Goal: Task Accomplishment & Management: Use online tool/utility

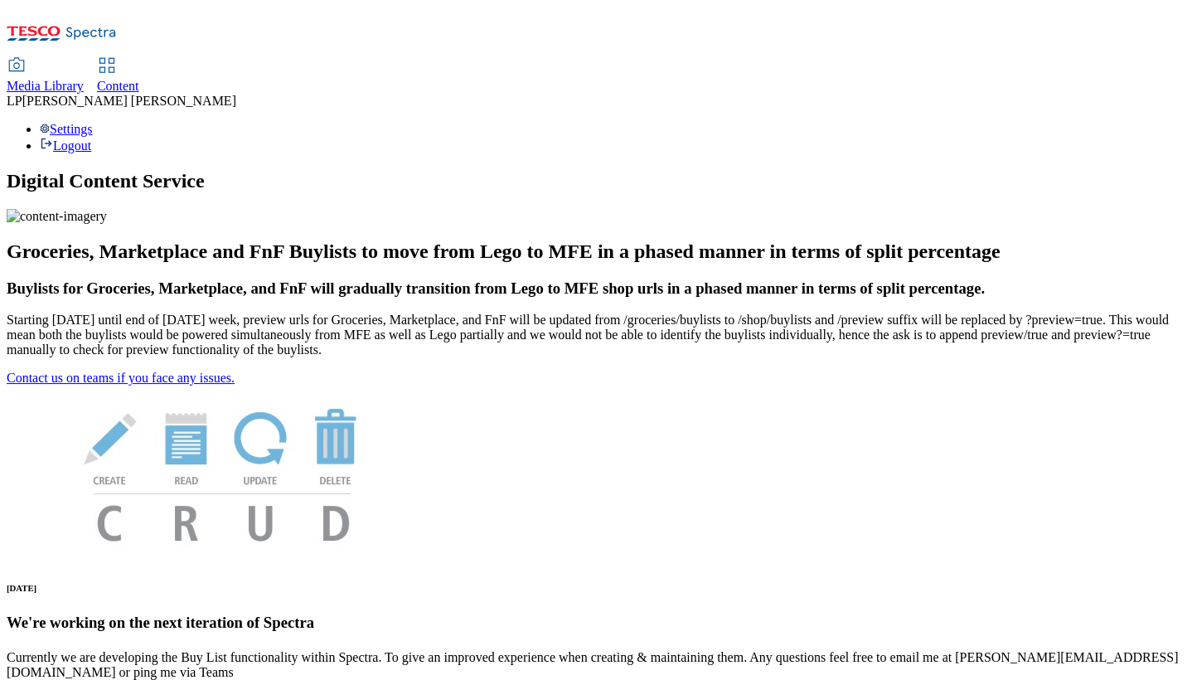
click at [84, 79] on span "Media Library" at bounding box center [45, 86] width 77 height 14
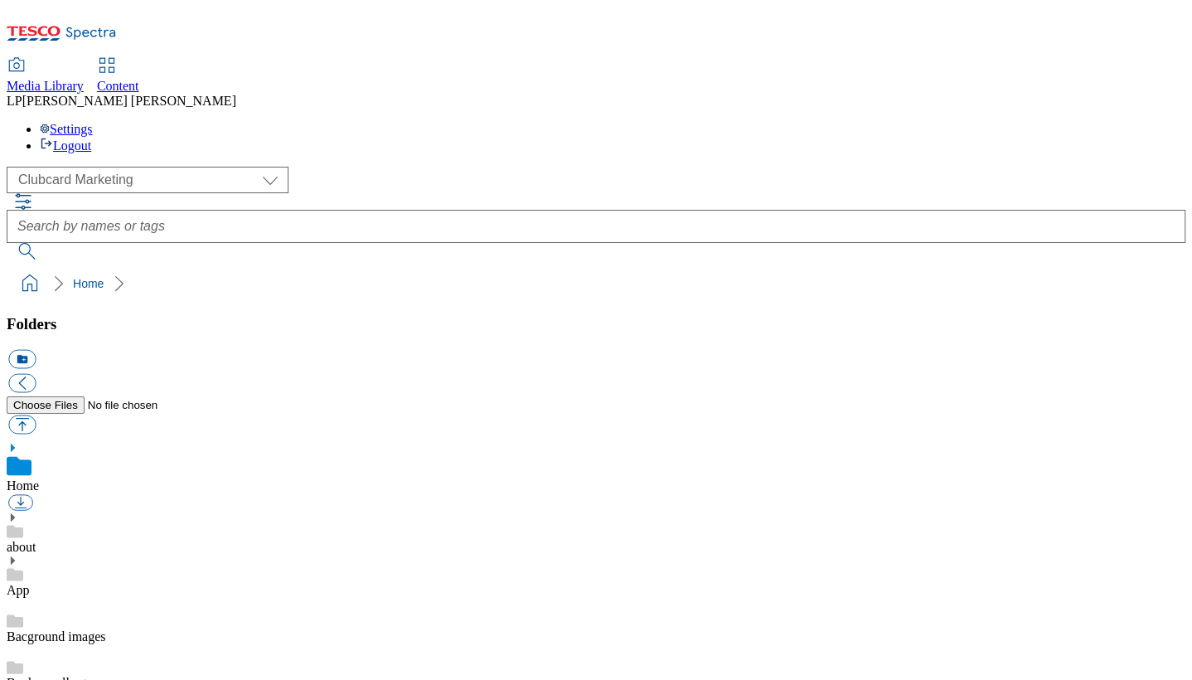
scroll to position [2, 0]
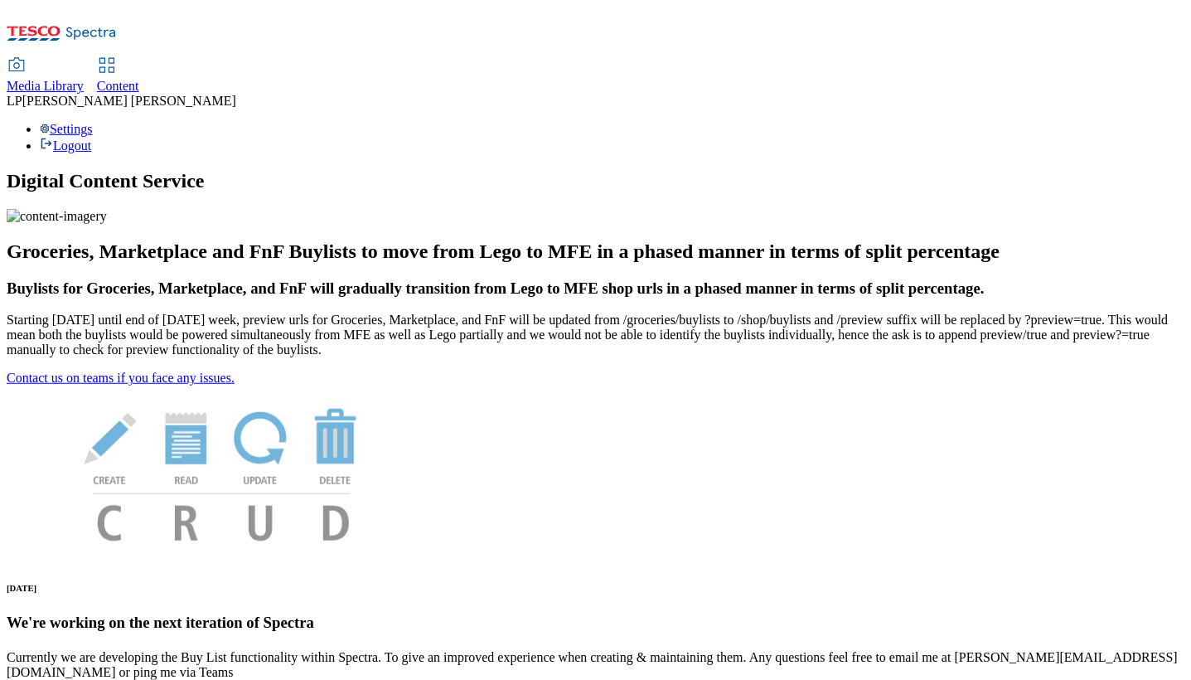
click at [139, 79] on span "Content" at bounding box center [118, 86] width 42 height 14
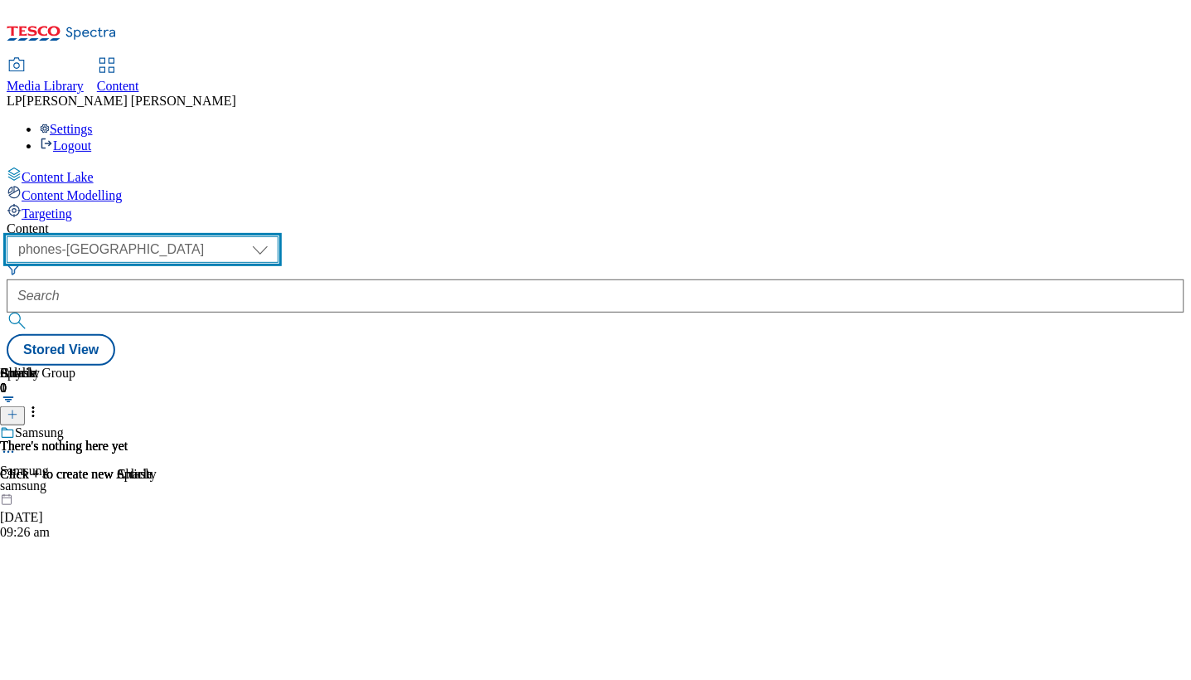
click at [279, 236] on select "dotcom-cz dotcom-hu dotcom-sk fnf-uk ghs-roi ghs-uk group-comms ighs-cz ighs-hu…" at bounding box center [143, 249] width 272 height 27
select select "ghs-roi"
click at [216, 236] on select "dotcom-cz dotcom-hu dotcom-sk fnf-uk ghs-roi ghs-uk group-comms ighs-cz ighs-hu…" at bounding box center [143, 249] width 272 height 27
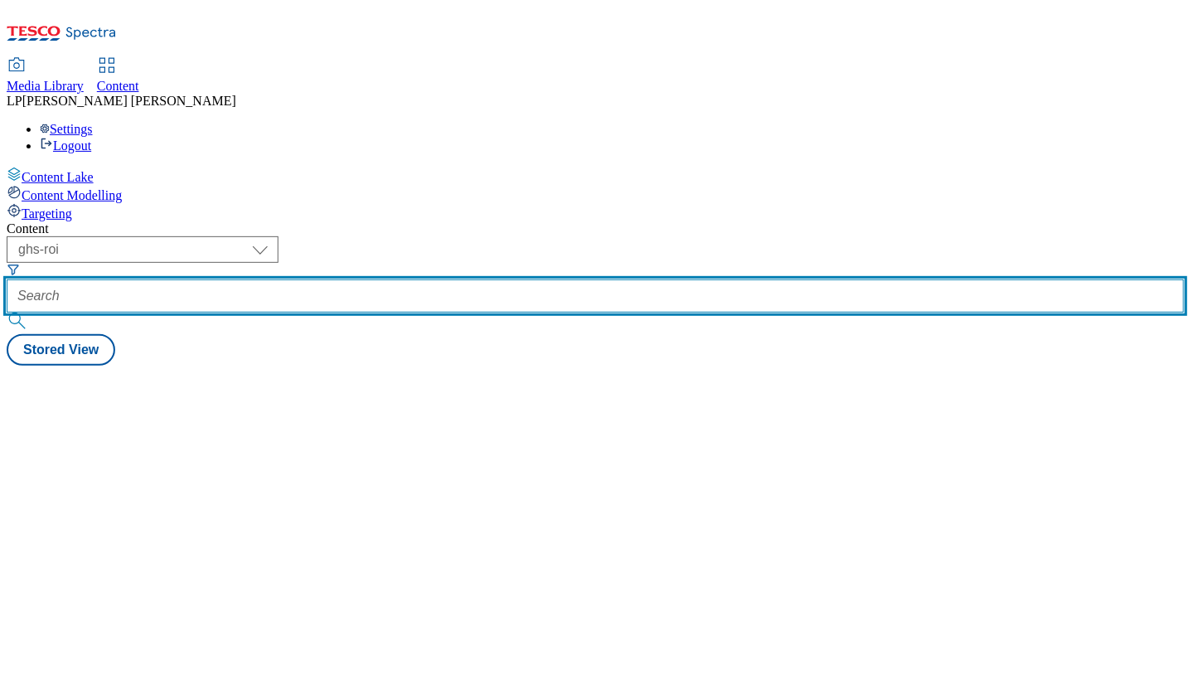
click at [456, 279] on input "text" at bounding box center [596, 295] width 1178 height 33
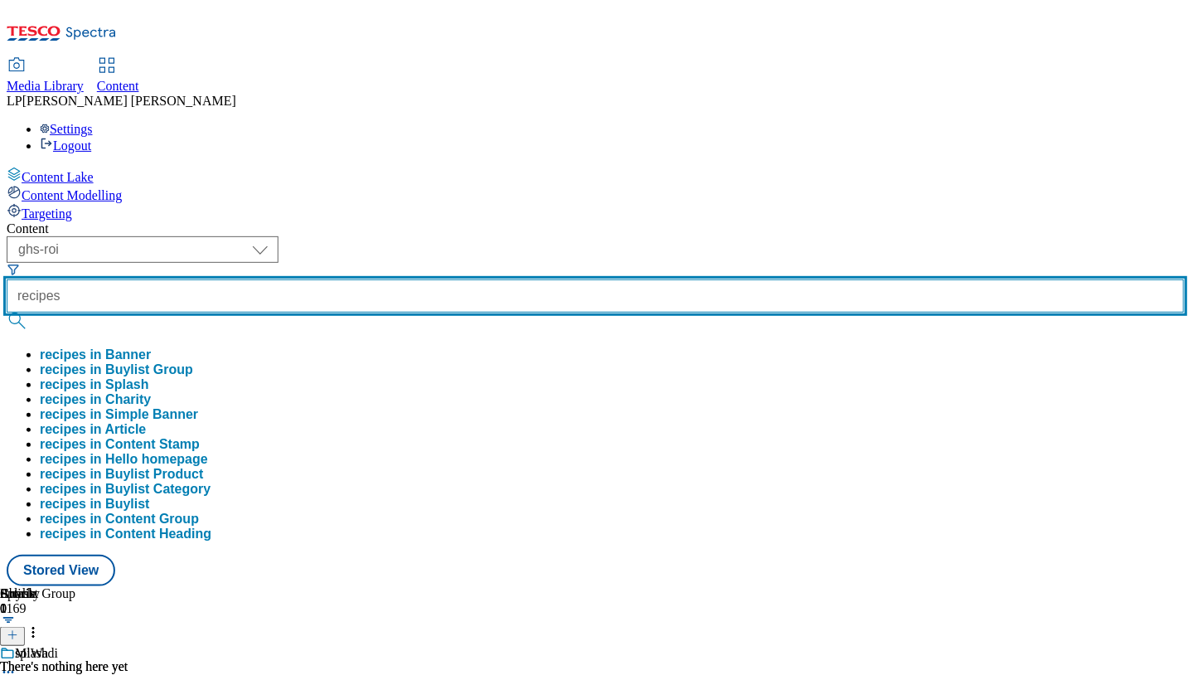
click at [439, 279] on input "recipes" at bounding box center [596, 295] width 1178 height 33
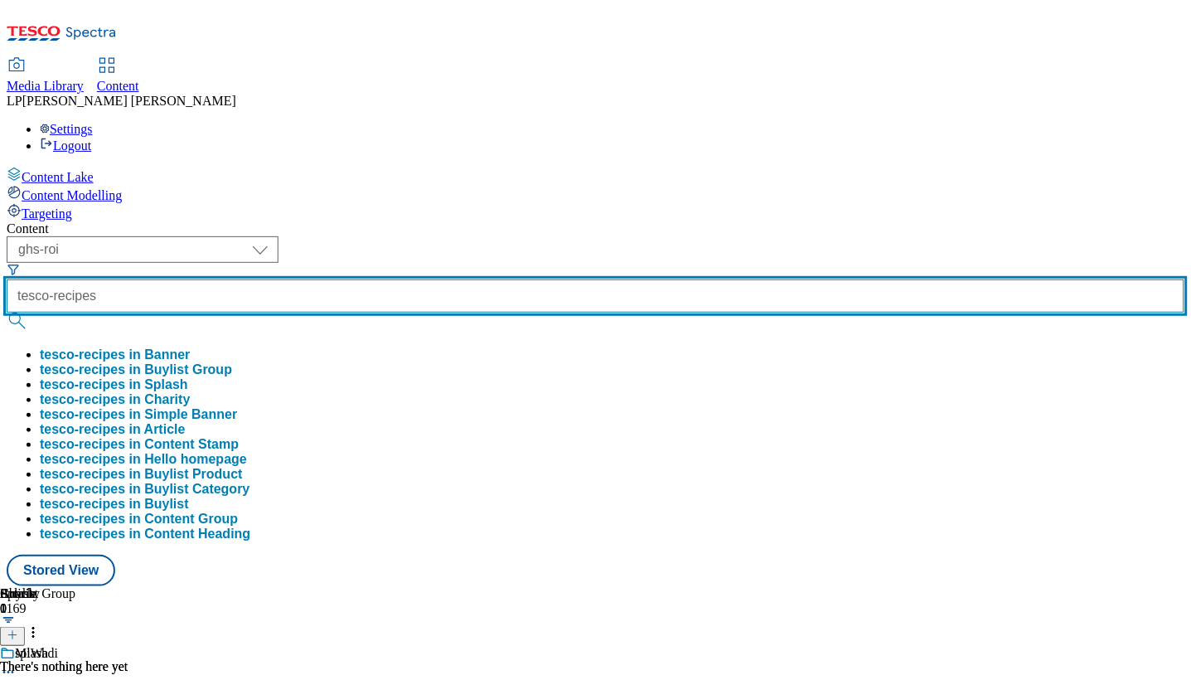
type input "tesco-recipes"
click at [7, 313] on button "submit" at bounding box center [18, 321] width 23 height 17
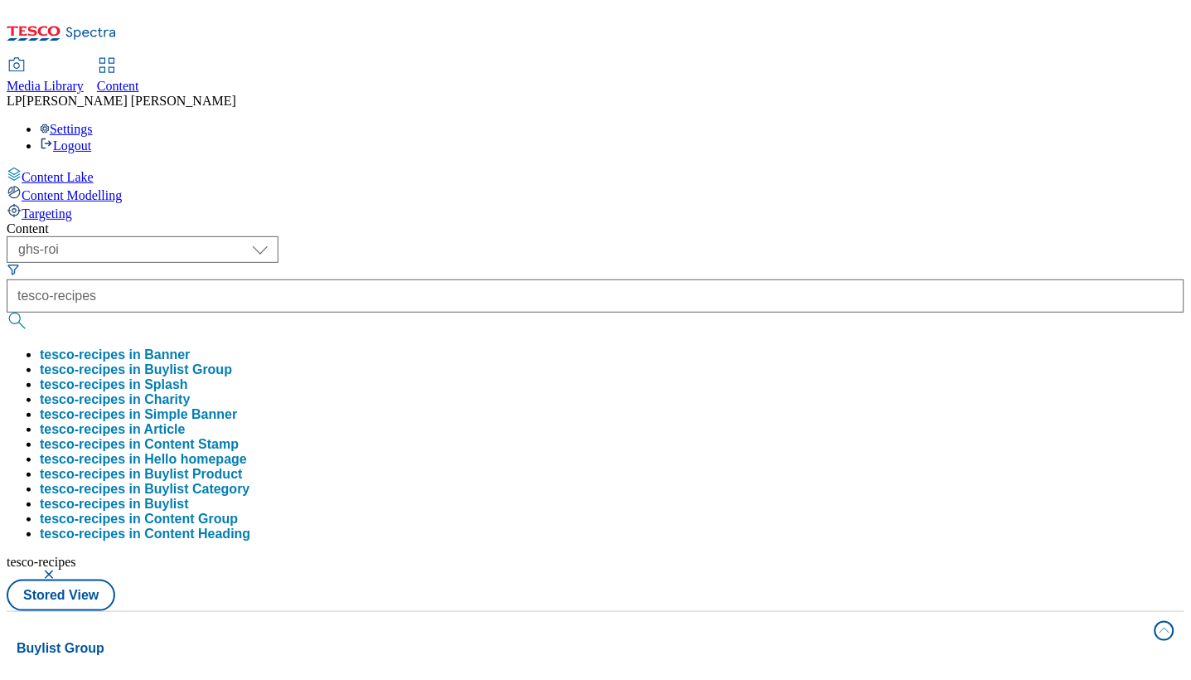
click at [697, 221] on div "Content" at bounding box center [596, 228] width 1178 height 15
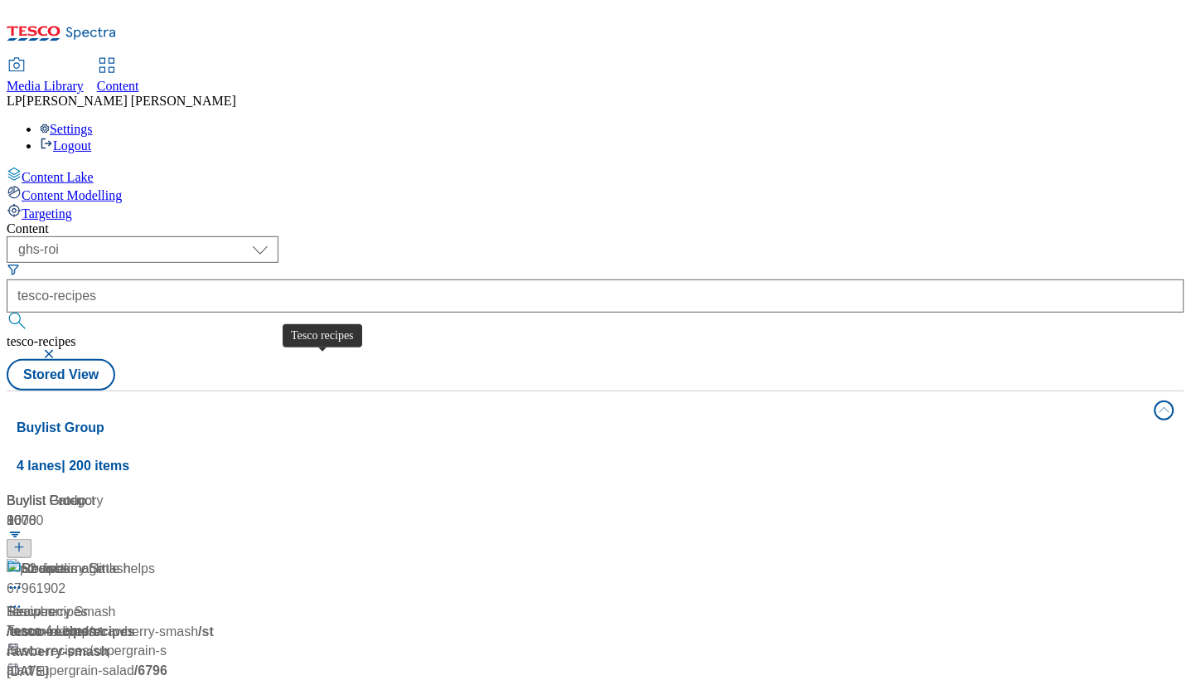
click at [214, 559] on div "52 weeks of little helps Tesco recipes / tesco-recipes [DATE] 02:47 pm" at bounding box center [110, 630] width 207 height 143
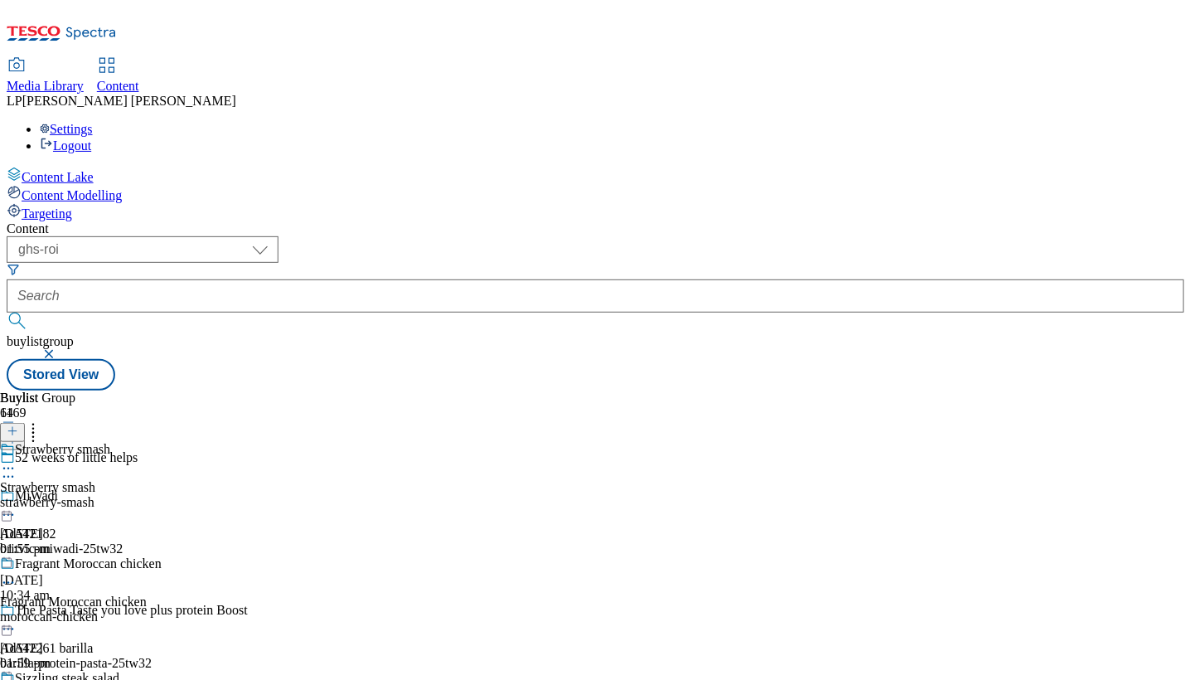
scroll to position [9720, 0]
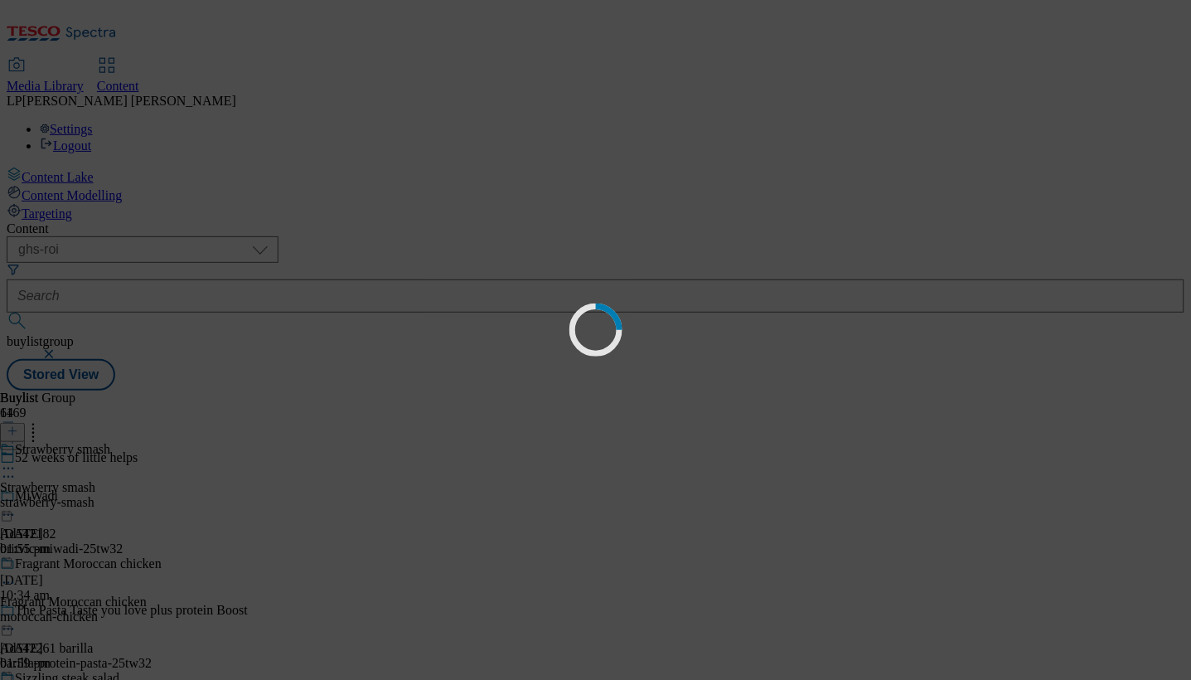
scroll to position [0, 0]
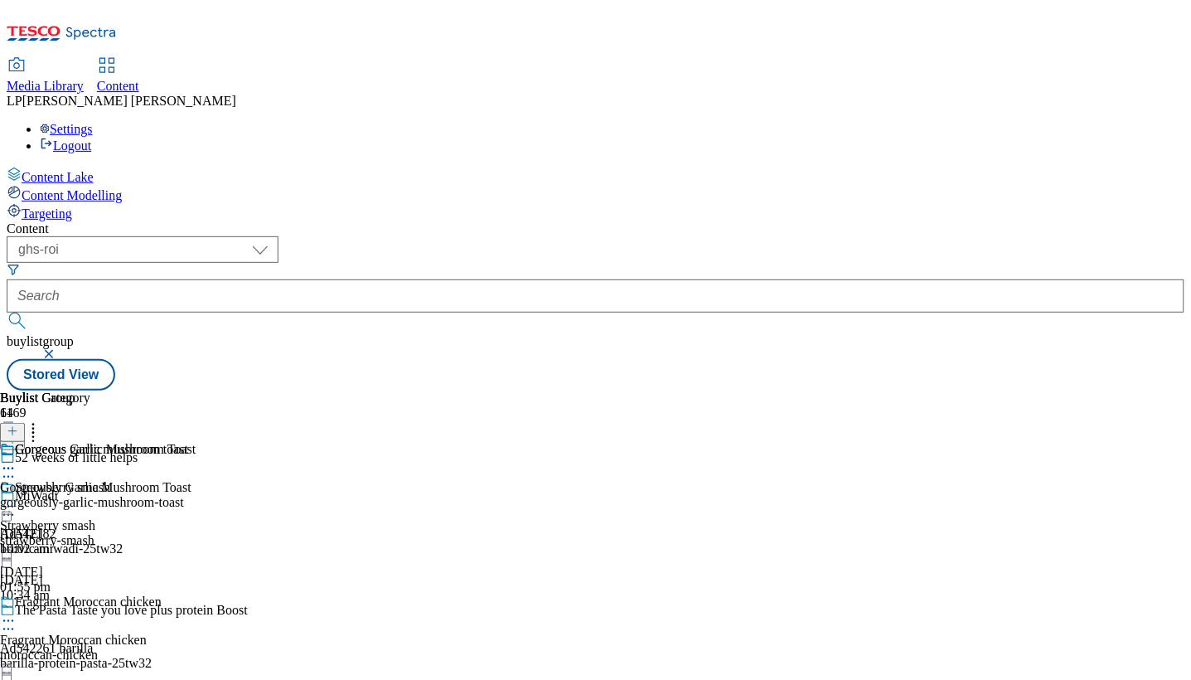
scroll to position [9839, 0]
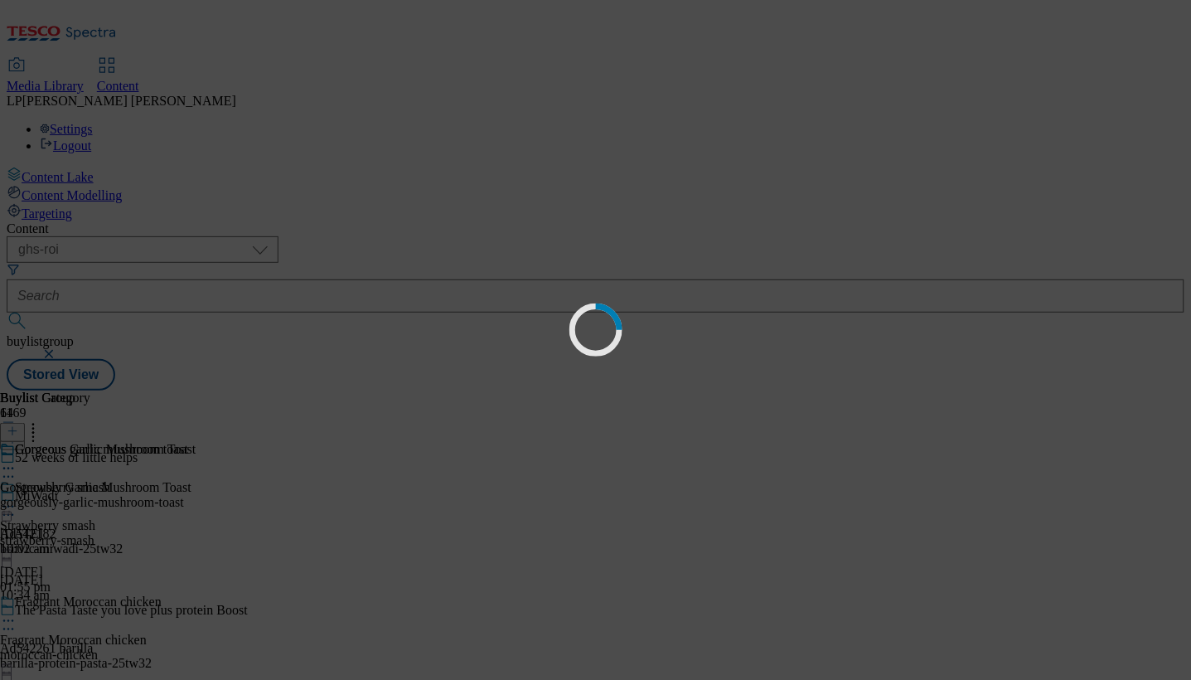
scroll to position [0, 0]
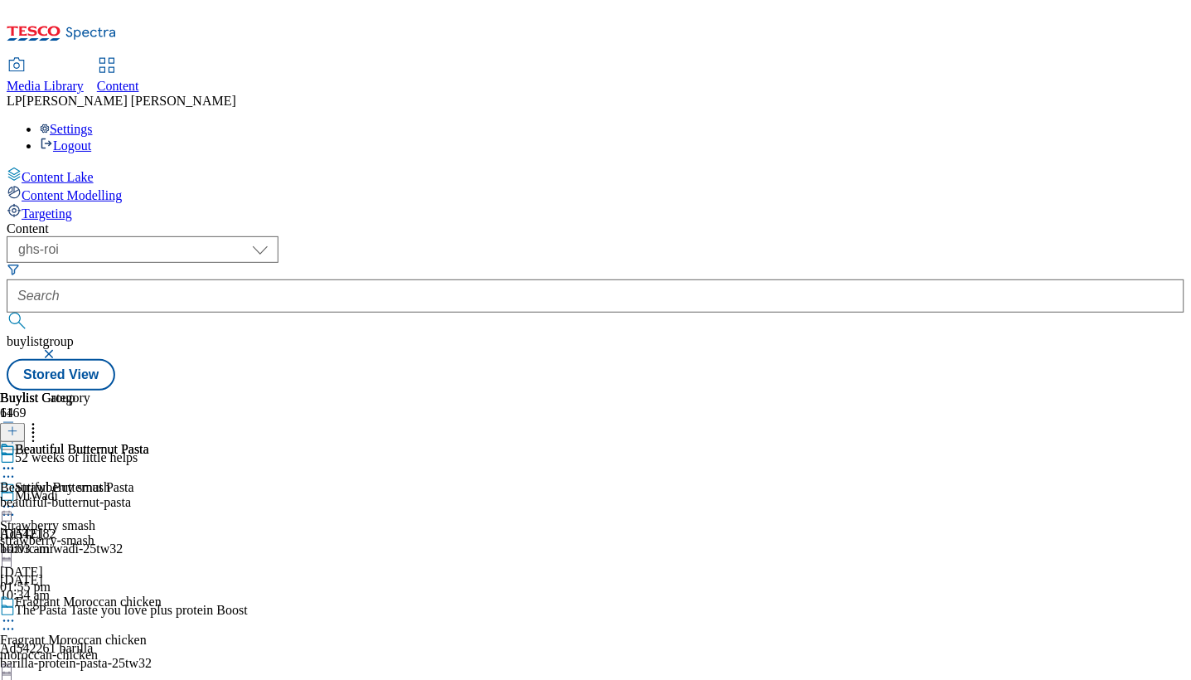
scroll to position [9882, 0]
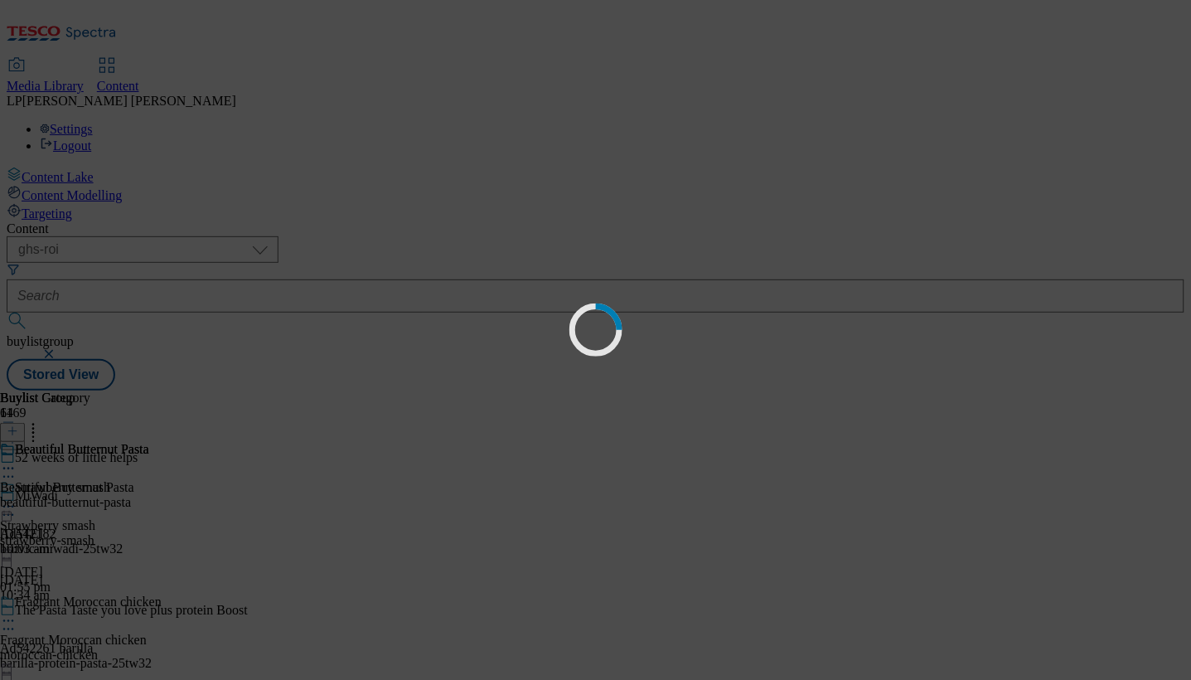
scroll to position [0, 0]
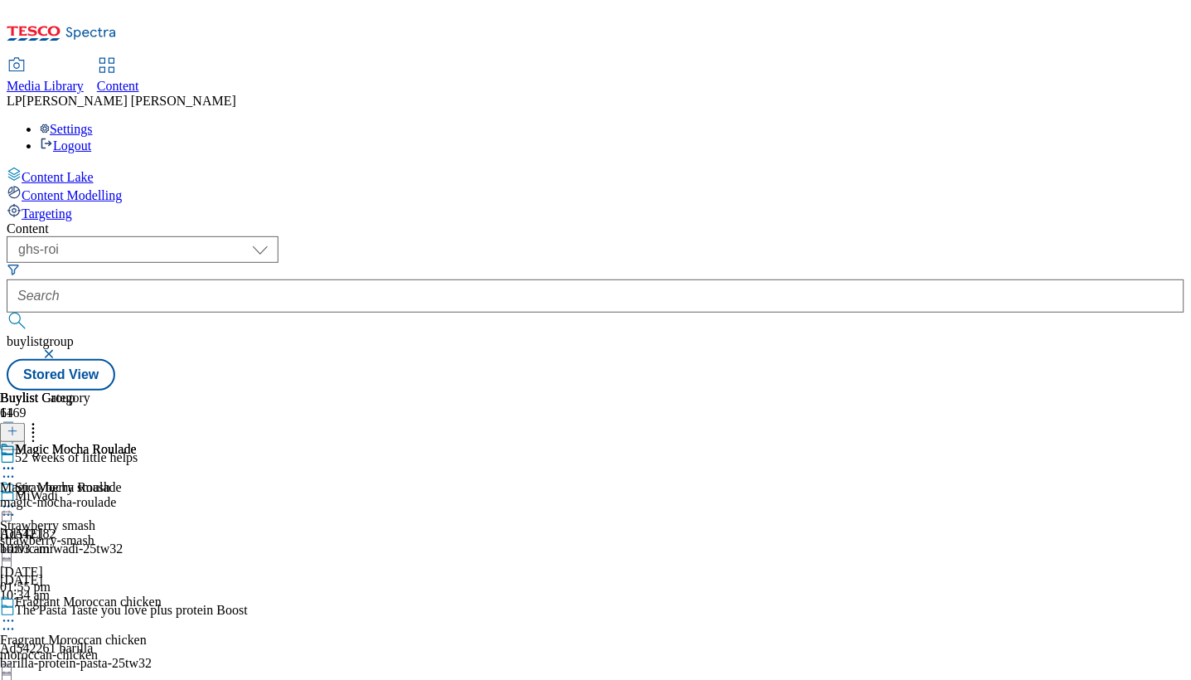
scroll to position [10388, 0]
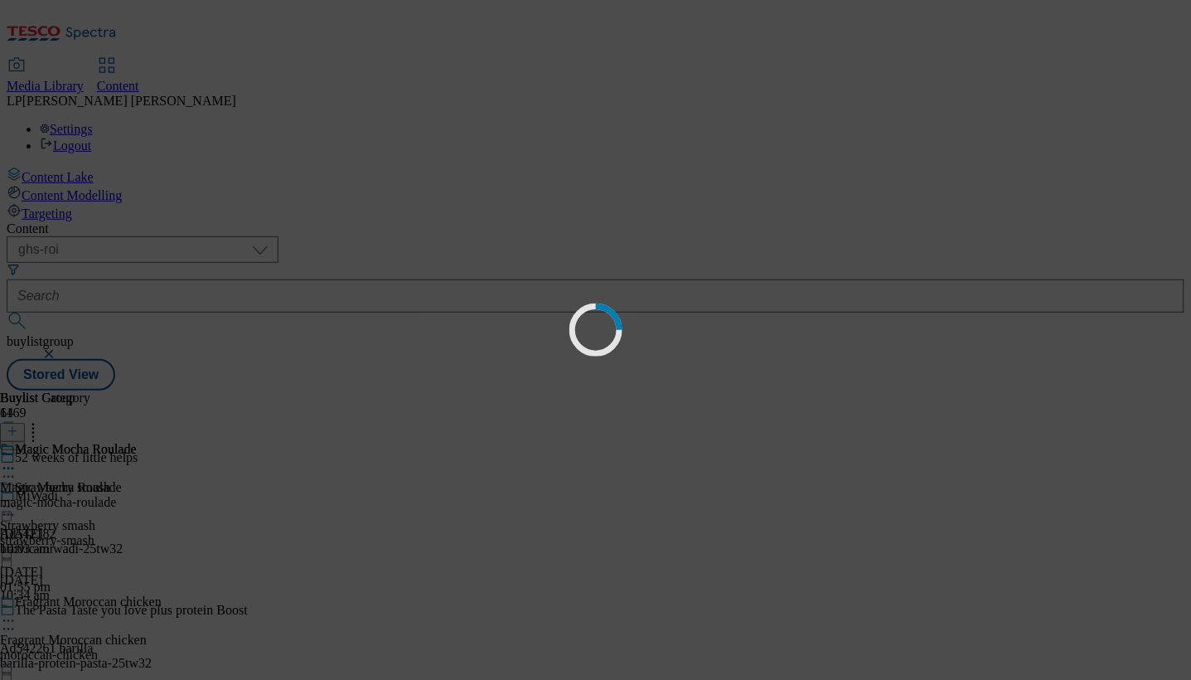
scroll to position [0, 0]
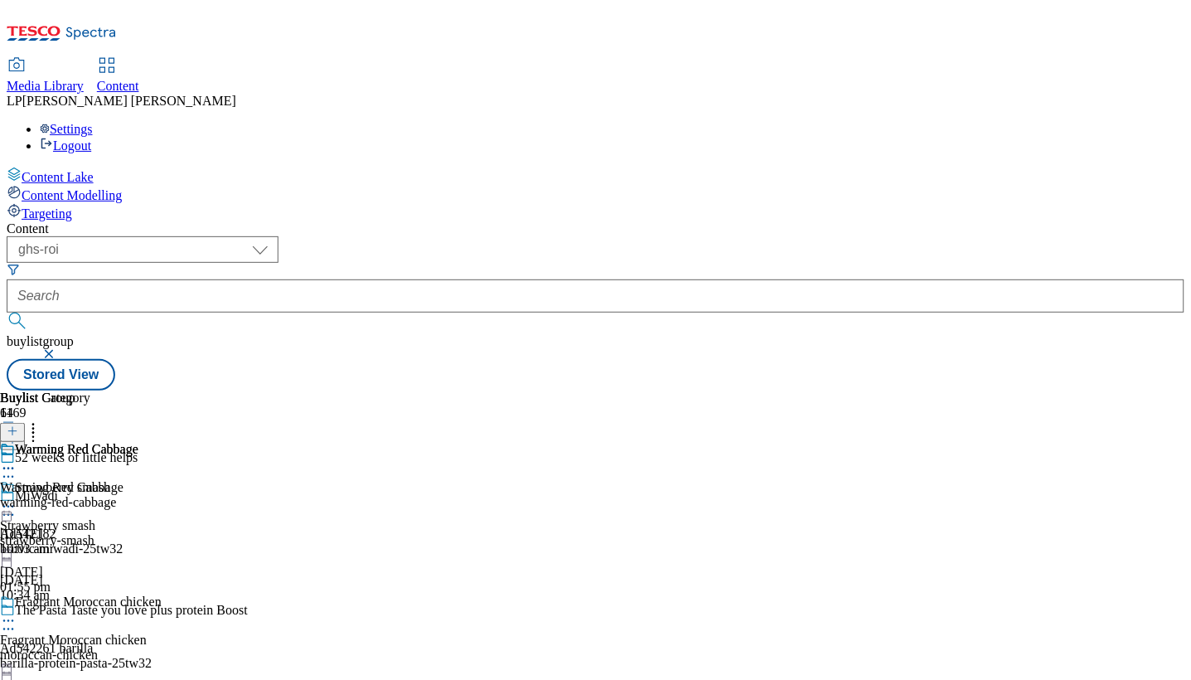
scroll to position [10488, 0]
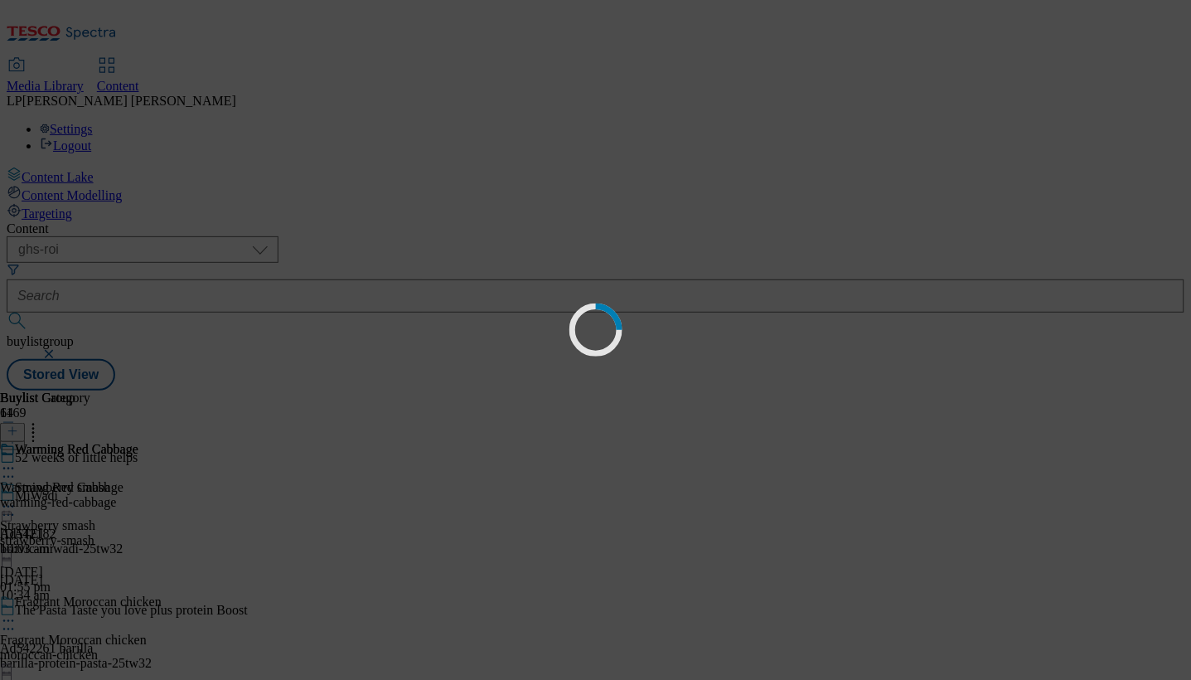
scroll to position [0, 0]
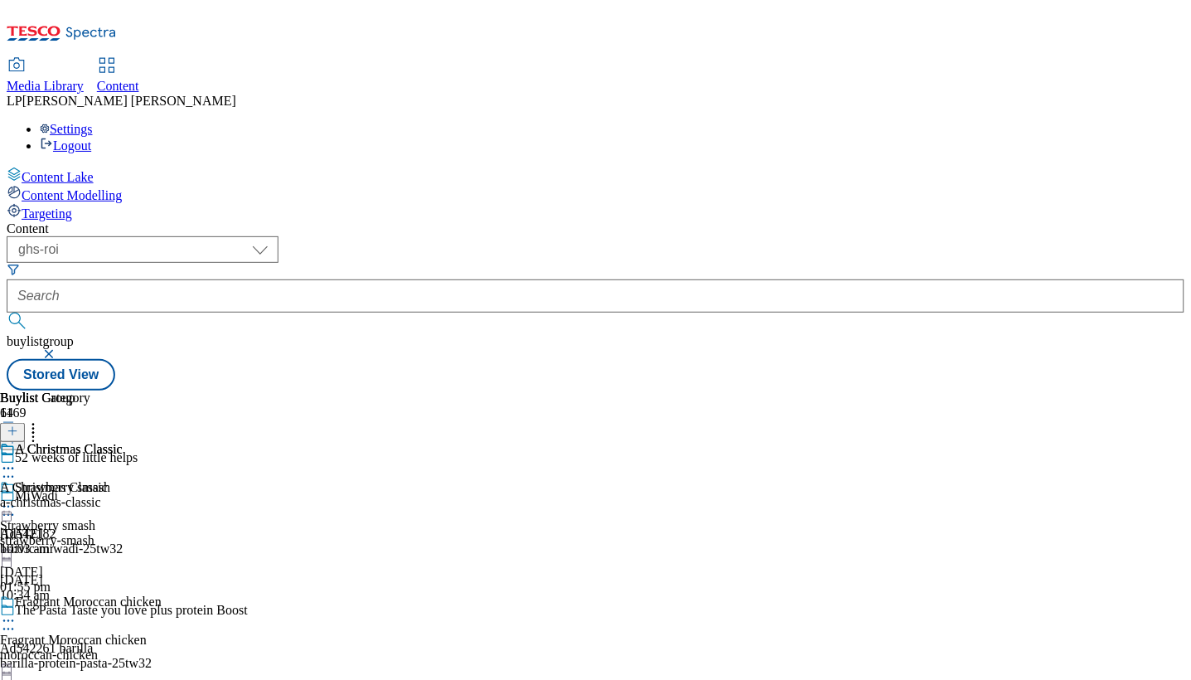
scroll to position [109, 0]
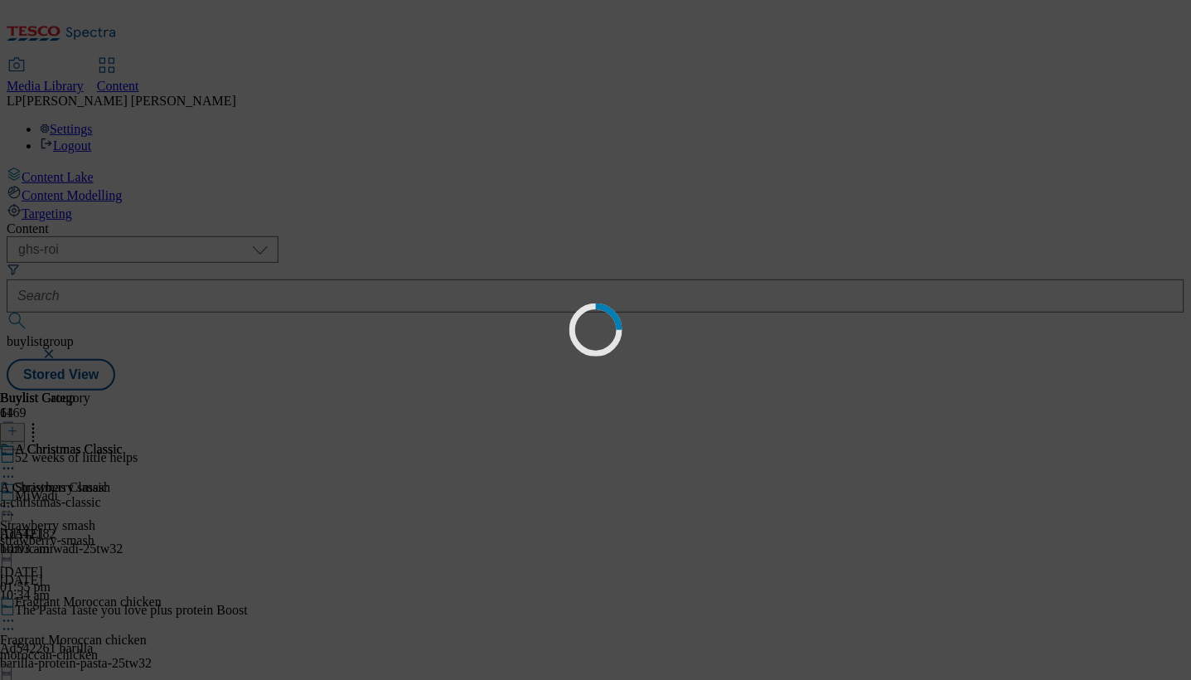
scroll to position [0, 0]
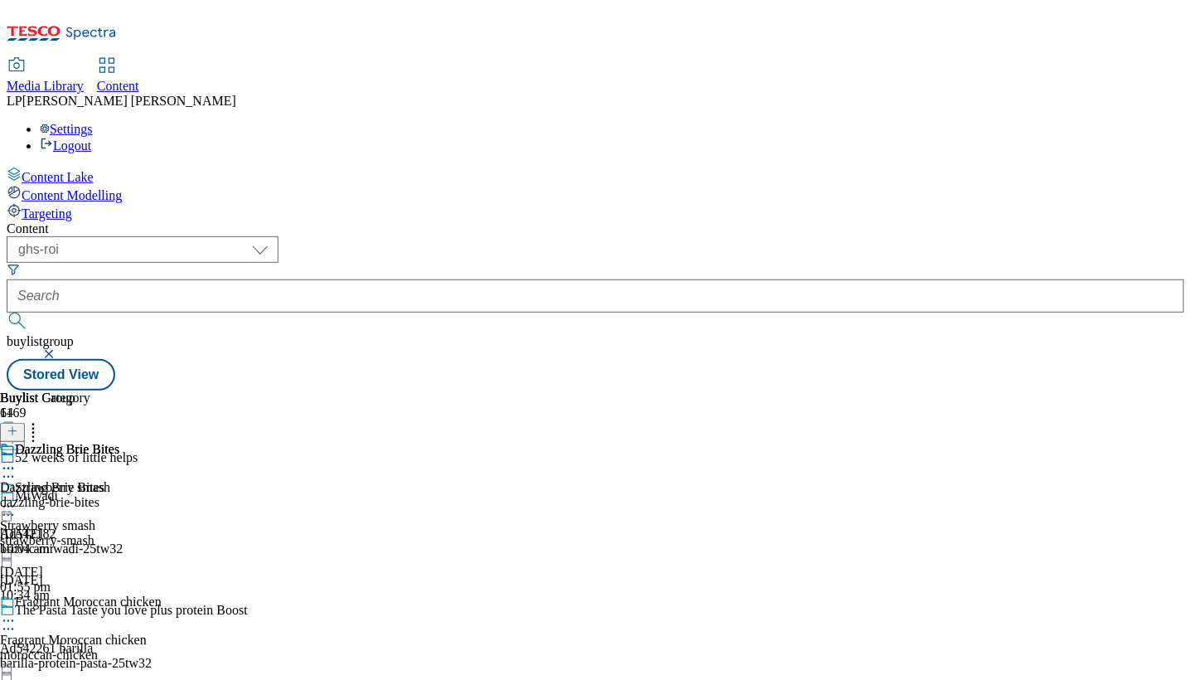
scroll to position [9054, 0]
click at [325, 450] on div "52 weeks of little helps" at bounding box center [162, 469] width 325 height 38
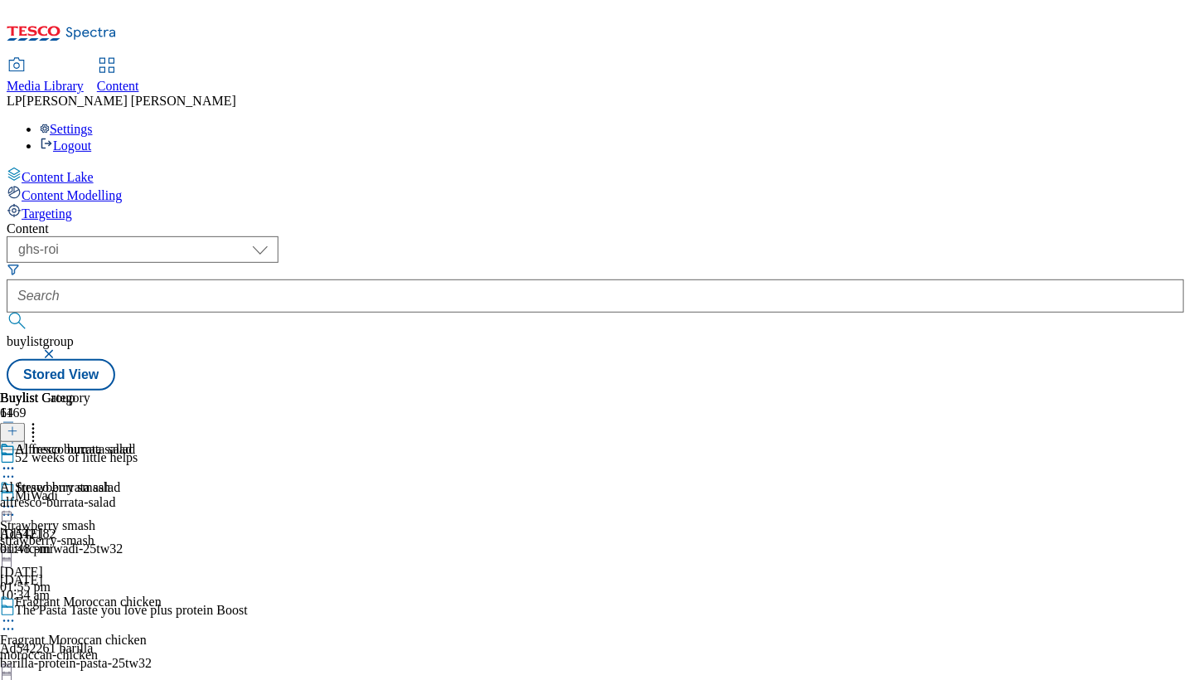
click at [555, 221] on div "Content" at bounding box center [596, 228] width 1178 height 15
click at [17, 468] on icon at bounding box center [8, 476] width 17 height 17
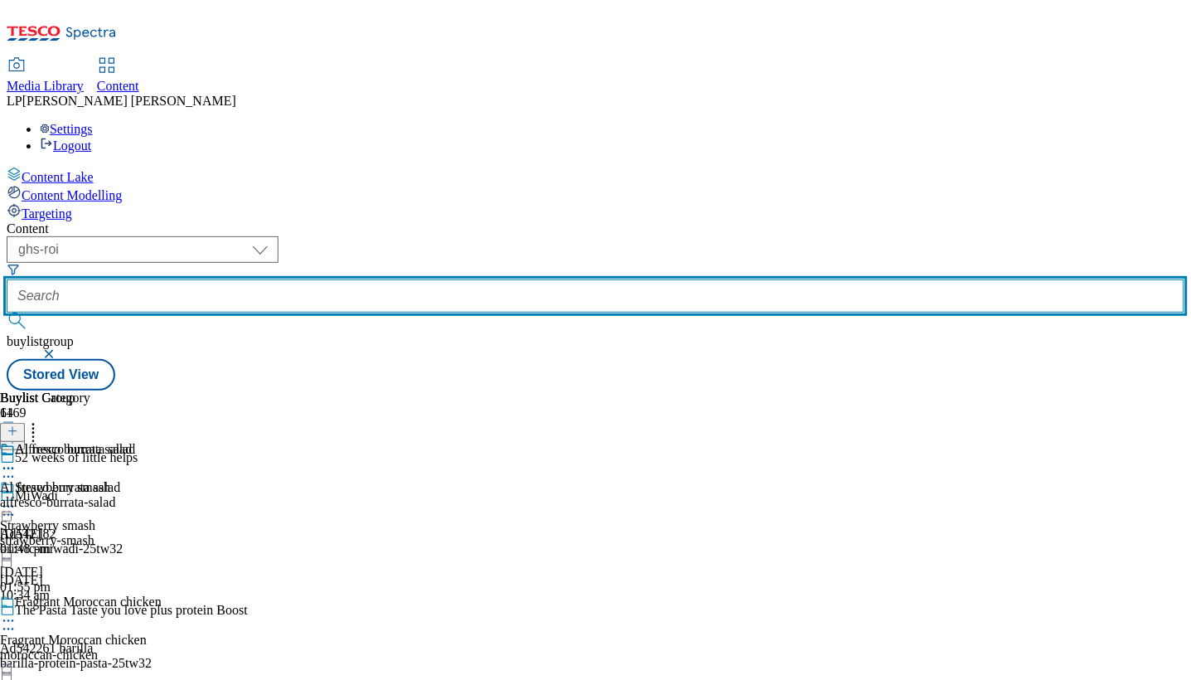
click at [484, 279] on input "text" at bounding box center [596, 295] width 1178 height 33
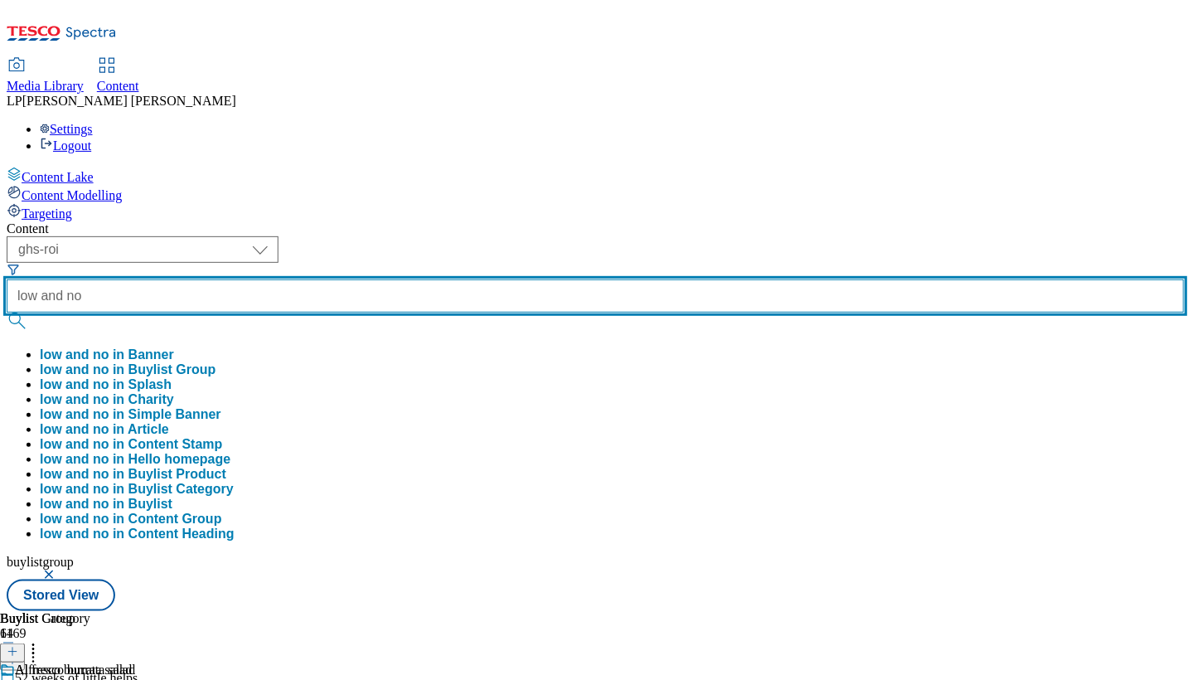
click at [7, 313] on button "submit" at bounding box center [18, 321] width 23 height 17
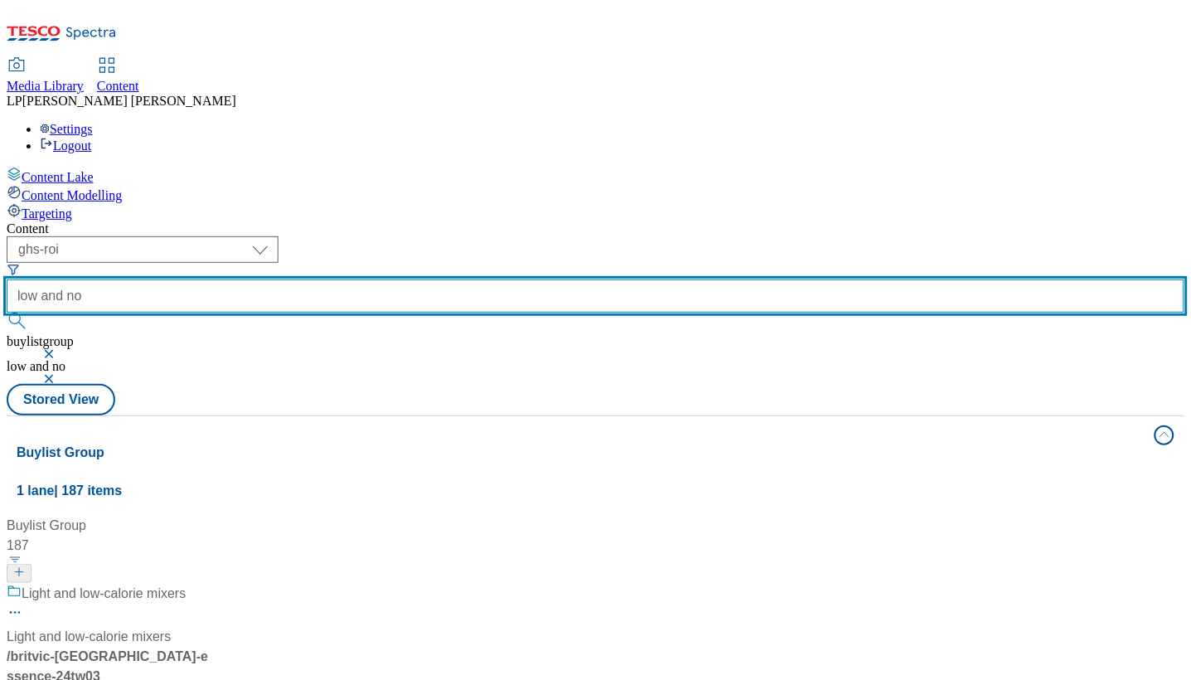
click at [528, 279] on input "low and no" at bounding box center [596, 295] width 1178 height 33
type input "low-and-no"
click at [7, 313] on button "submit" at bounding box center [18, 321] width 23 height 17
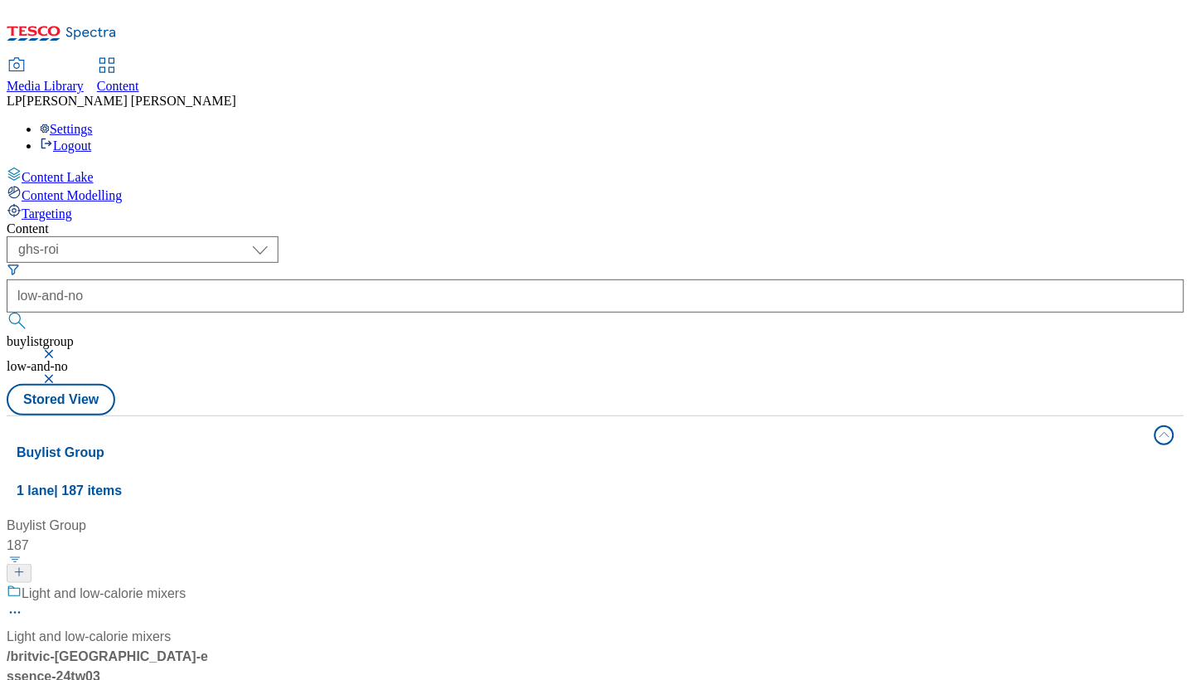
click at [298, 584] on div "Light and low-calorie mixers Light and low-calorie mixers / britvic-london-esse…" at bounding box center [153, 665] width 292 height 162
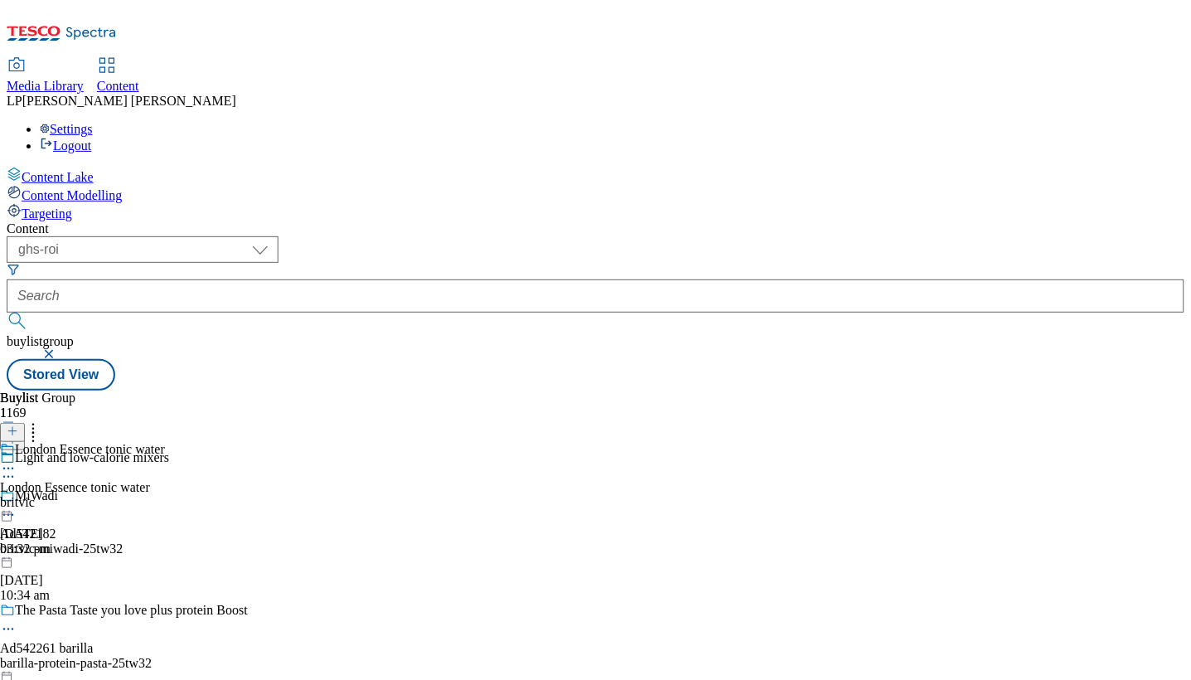
click at [59, 349] on button "button" at bounding box center [50, 354] width 17 height 10
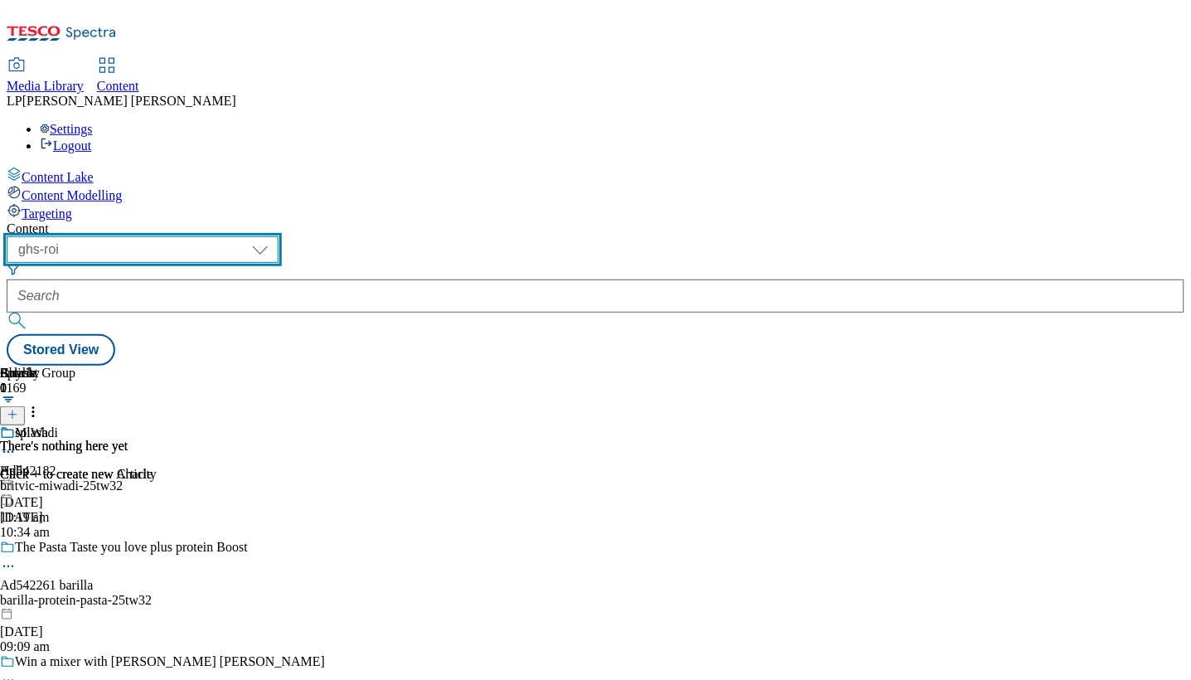
click at [279, 236] on select "dotcom-cz dotcom-hu dotcom-sk fnf-uk ghs-roi ghs-uk group-comms ighs-cz ighs-hu…" at bounding box center [143, 249] width 272 height 27
select select "ghs-uk"
click at [216, 236] on select "dotcom-cz dotcom-hu dotcom-sk fnf-uk ghs-roi ghs-uk group-comms ighs-cz ighs-hu…" at bounding box center [143, 249] width 272 height 27
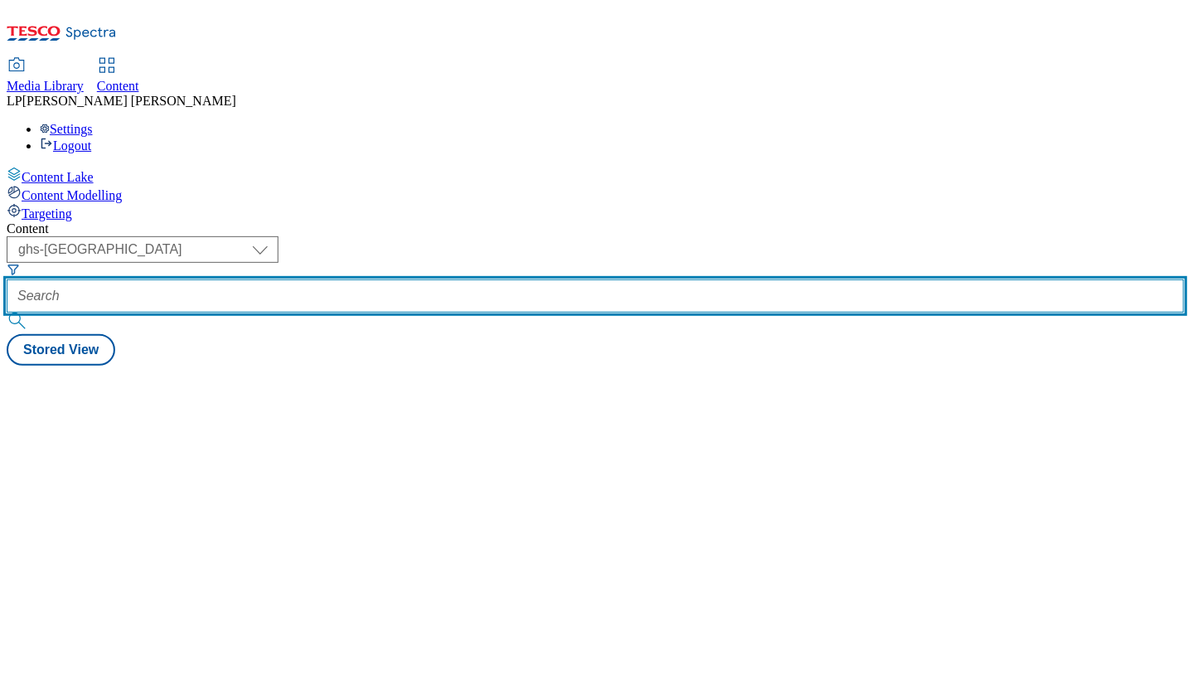
click at [531, 279] on input "text" at bounding box center [596, 295] width 1178 height 33
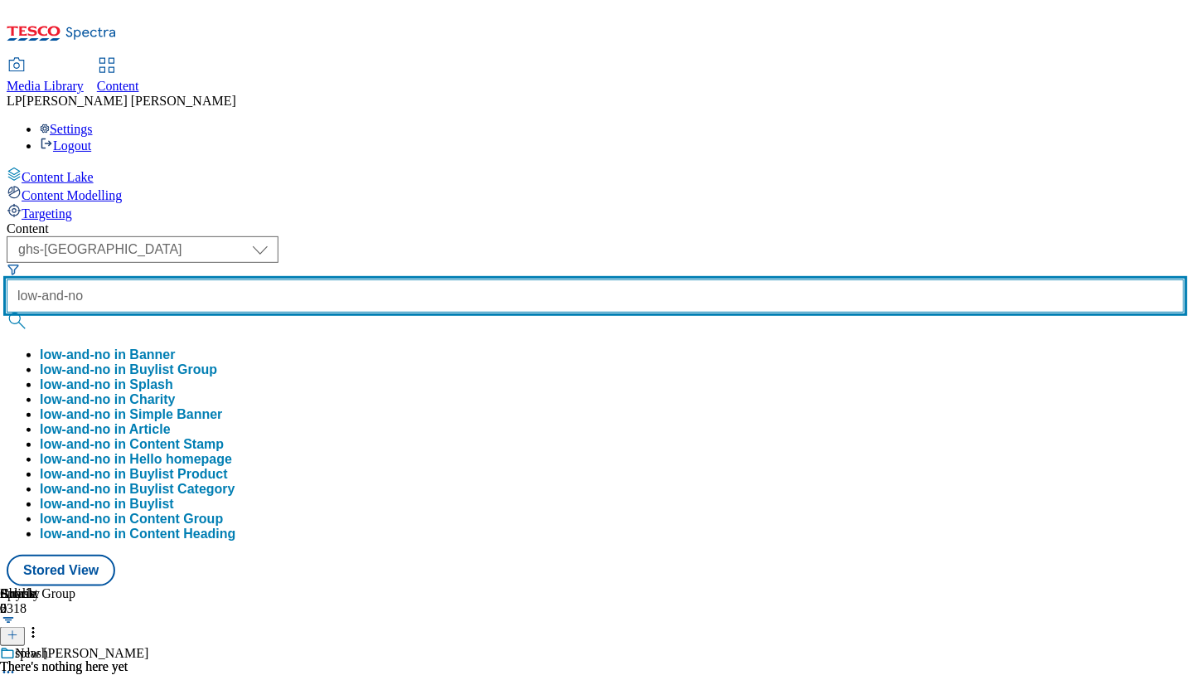
type input "low-and-no"
click at [7, 313] on button "submit" at bounding box center [18, 321] width 23 height 17
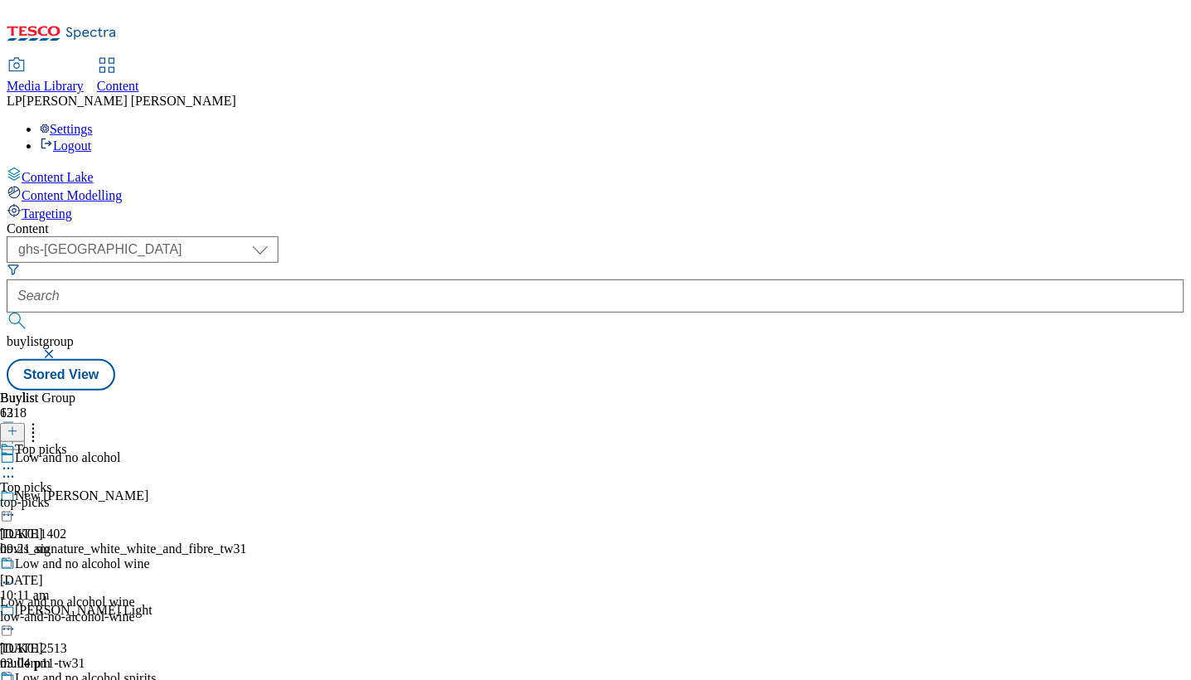
click at [257, 609] on div "low-and-no-alcohol-wine" at bounding box center [128, 616] width 257 height 15
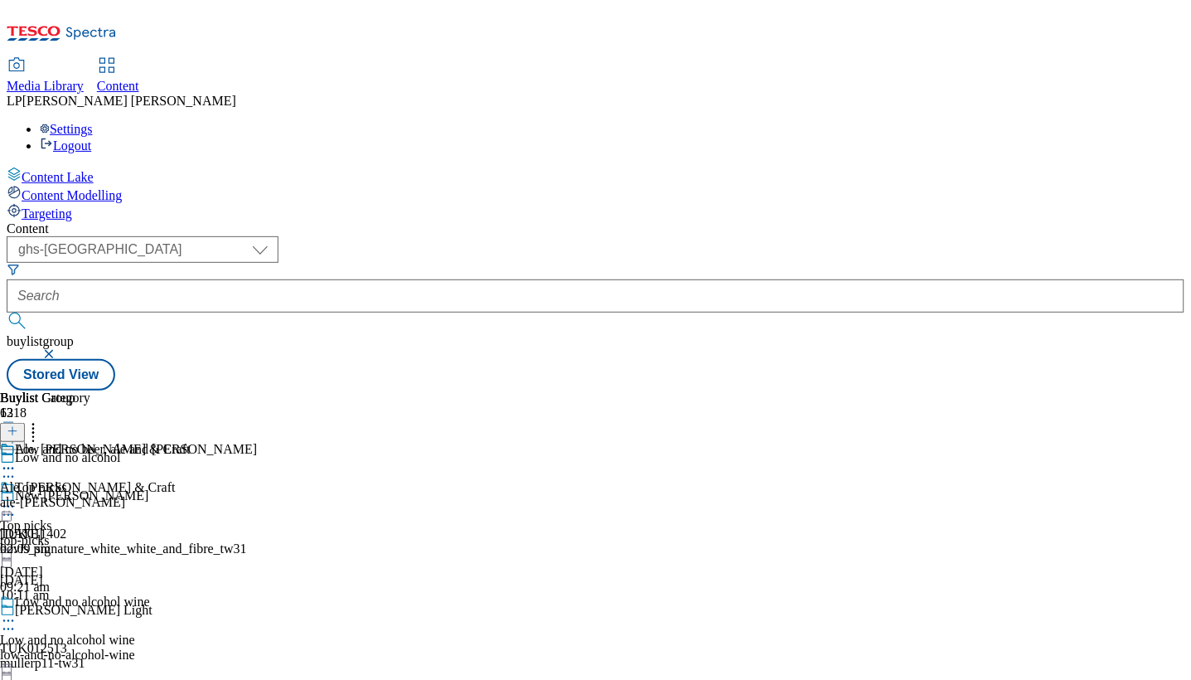
scroll to position [337, 0]
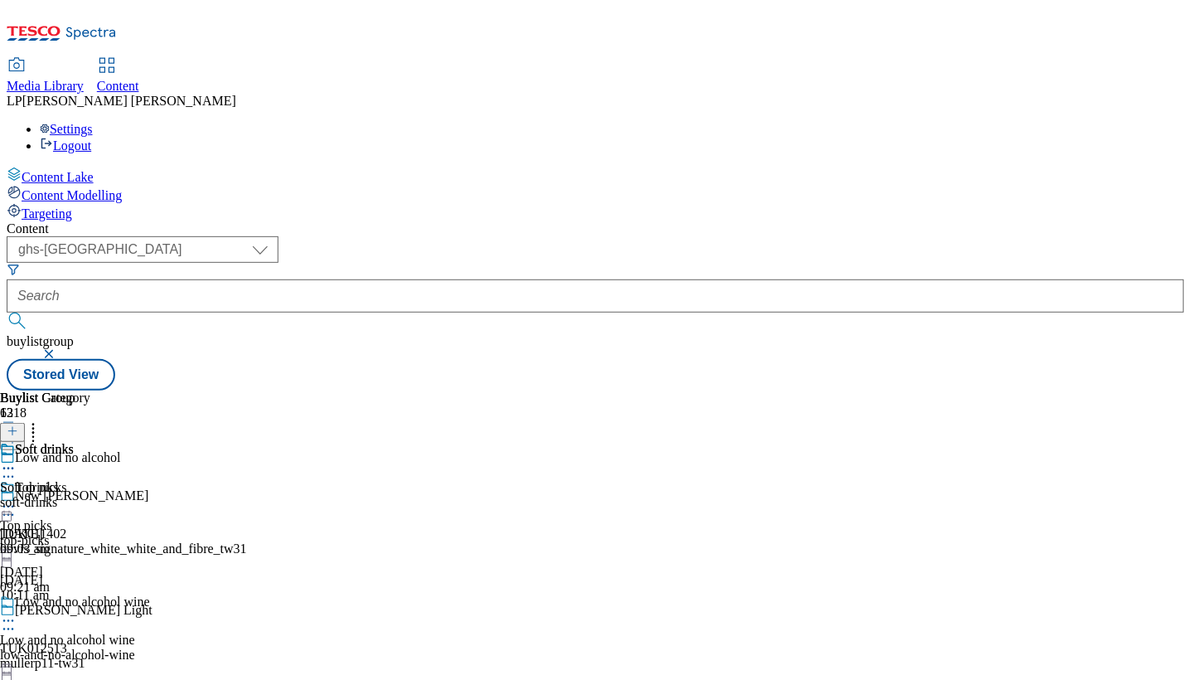
scroll to position [892, 0]
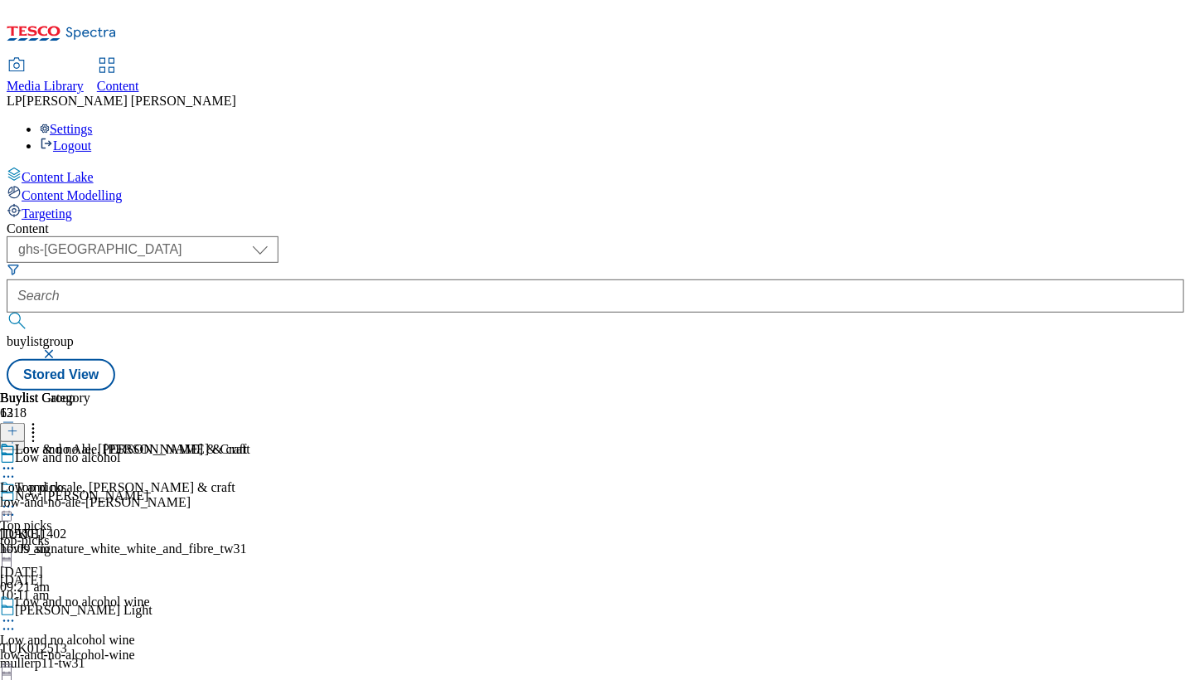
scroll to position [109, 0]
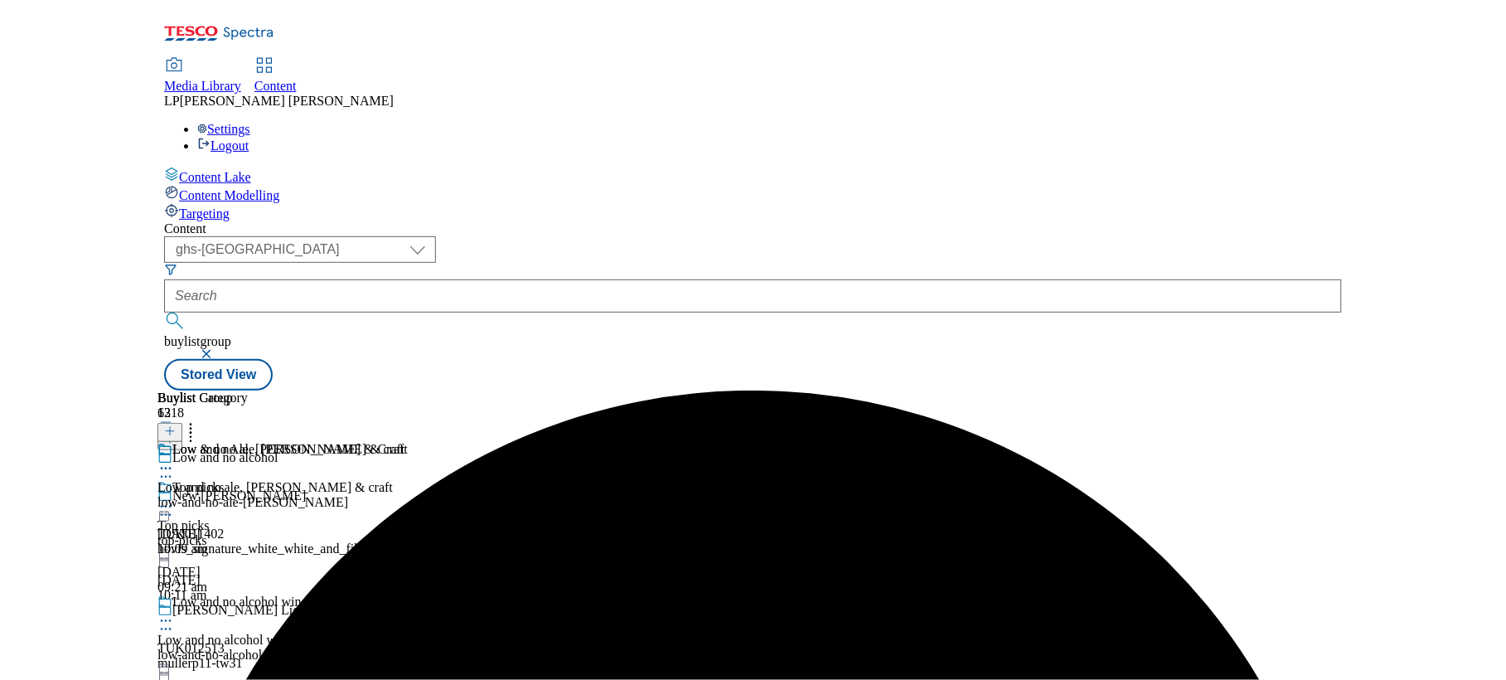
scroll to position [0, 0]
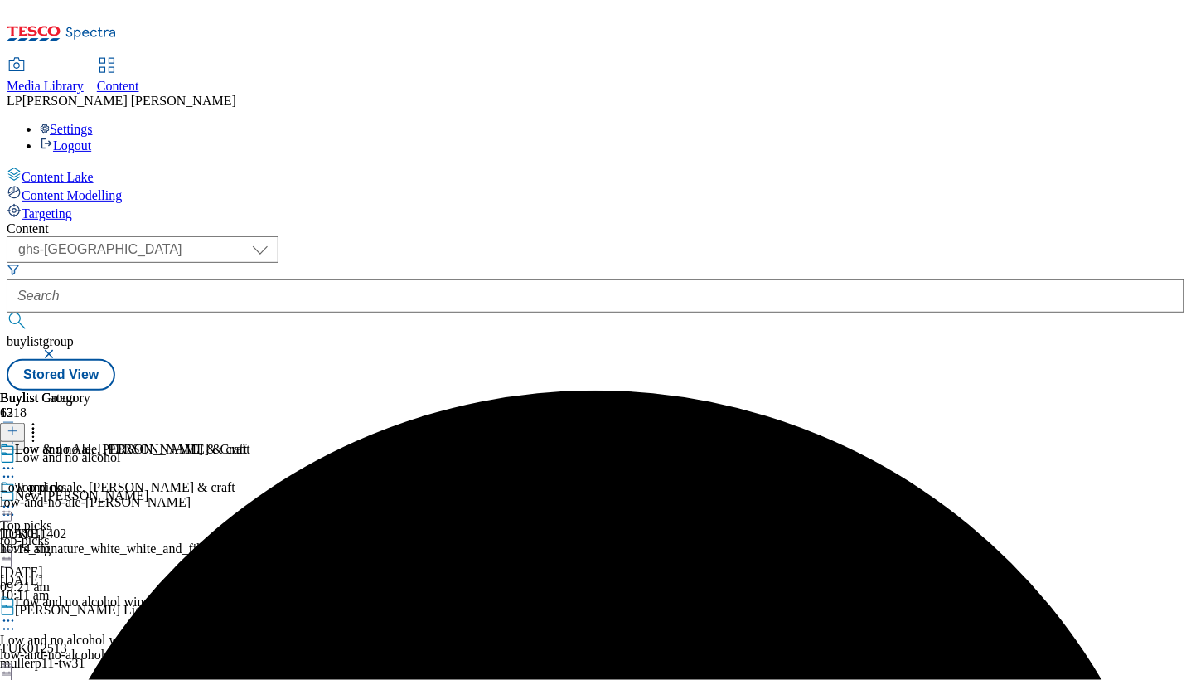
click at [567, 221] on div "Content ( optional ) dotcom-cz dotcom-hu dotcom-sk fnf-uk ghs-roi ghs-uk group-…" at bounding box center [596, 305] width 1178 height 169
